Goal: Find specific page/section: Find specific page/section

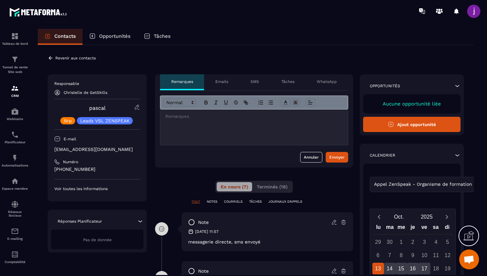
click at [51, 58] on icon at bounding box center [51, 58] width 4 height 4
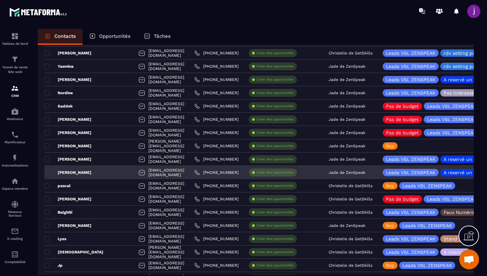
scroll to position [166, 0]
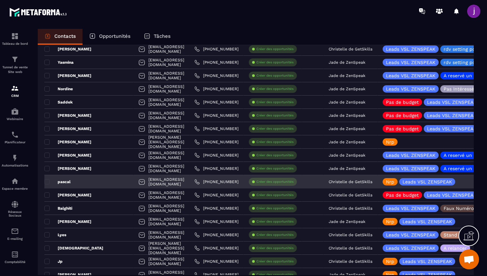
click at [363, 181] on p "Christelle de GetSkills" at bounding box center [351, 181] width 44 height 5
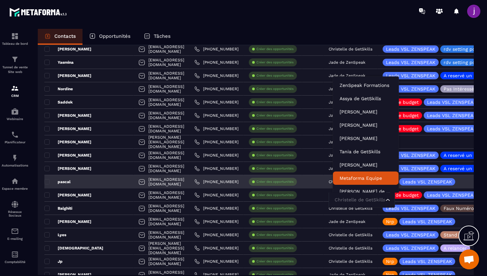
scroll to position [5, 0]
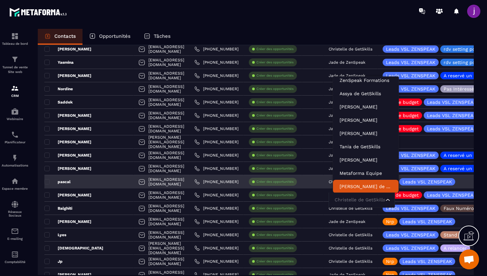
click at [359, 200] on input "Search for option" at bounding box center [358, 199] width 51 height 7
type input "****"
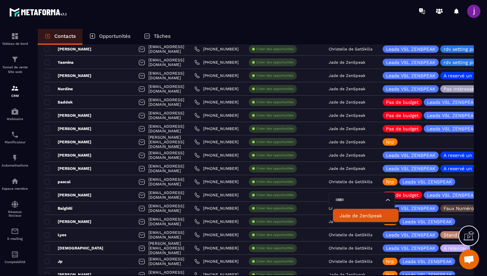
click at [355, 214] on p "Jade de ZenSpeak" at bounding box center [366, 215] width 52 height 7
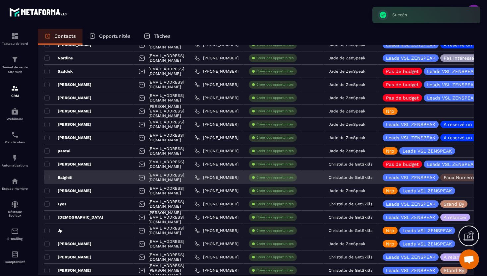
scroll to position [203, 0]
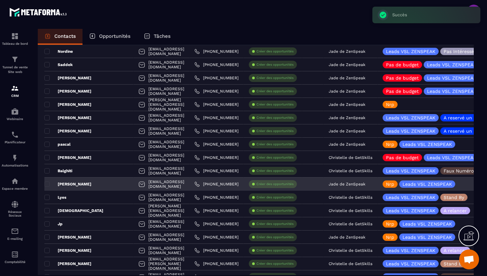
click at [96, 183] on div "[PERSON_NAME]" at bounding box center [88, 183] width 89 height 13
